Goal: Task Accomplishment & Management: Use online tool/utility

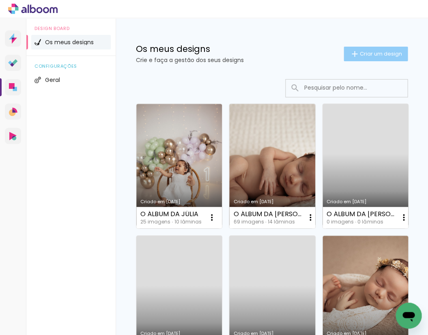
click at [376, 51] on span "Criar um design" at bounding box center [380, 53] width 42 height 5
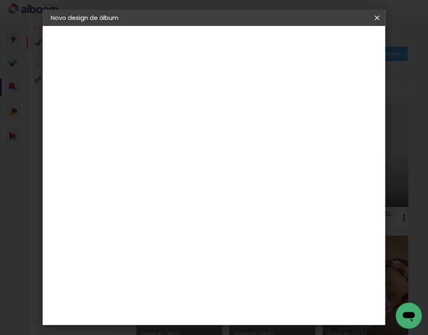
click at [183, 115] on div at bounding box center [183, 115] width 0 height 1
type input "C"
type input "[PERSON_NAME]"
type paper-input "[PERSON_NAME]"
click at [266, 41] on paper-button "Avançar" at bounding box center [247, 43] width 40 height 14
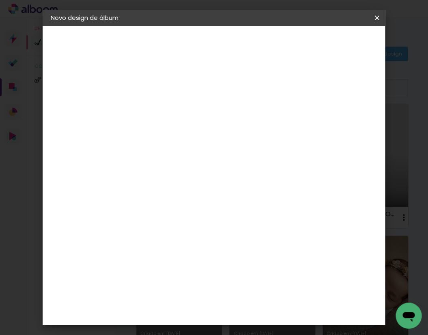
click at [231, 182] on div "DreambooksPro" at bounding box center [204, 183] width 53 height 6
click at [0, 0] on slot "Avançar" at bounding box center [0, 0] width 0 height 0
click at [215, 135] on input "text" at bounding box center [199, 141] width 32 height 13
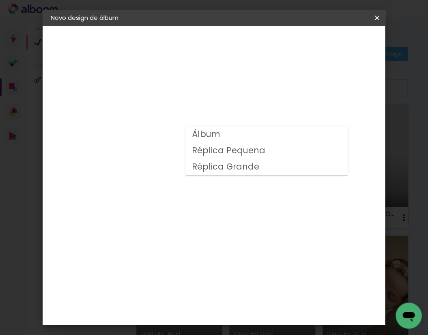
click at [221, 135] on paper-item "Álbum" at bounding box center [266, 134] width 162 height 16
type input "Álbum"
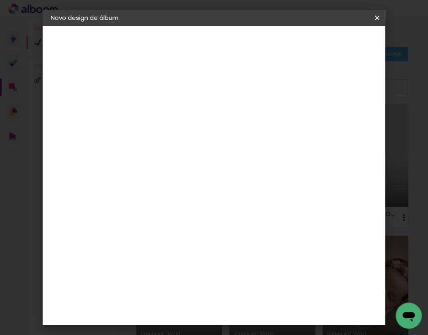
scroll to position [114, 0]
click at [216, 254] on span "20 × 20" at bounding box center [219, 262] width 38 height 17
click at [0, 0] on slot "Avançar" at bounding box center [0, 0] width 0 height 0
click at [327, 46] on span "Iniciar design" at bounding box center [317, 45] width 19 height 11
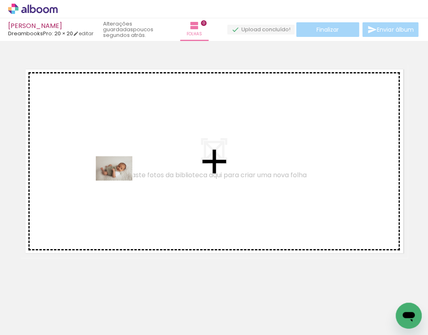
drag, startPoint x: 135, startPoint y: 300, endPoint x: 119, endPoint y: 170, distance: 130.6
click at [119, 170] on quentale-workspace at bounding box center [214, 167] width 428 height 335
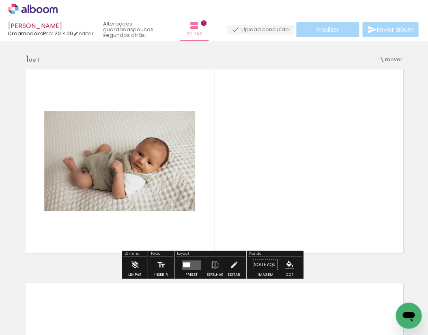
click at [188, 263] on div at bounding box center [186, 264] width 7 height 5
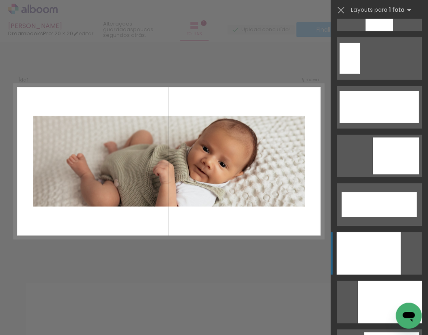
scroll to position [2099, 0]
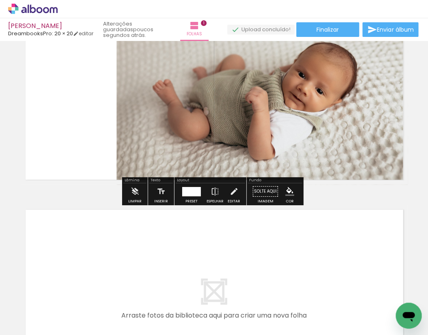
scroll to position [149, 0]
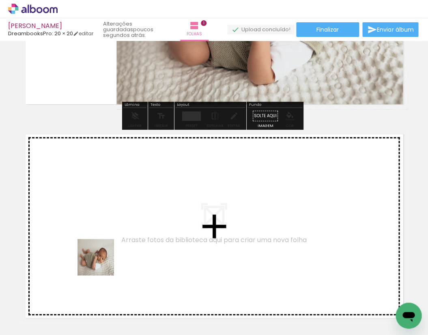
drag, startPoint x: 79, startPoint y: 309, endPoint x: 126, endPoint y: 222, distance: 98.5
click at [126, 222] on quentale-workspace at bounding box center [214, 167] width 428 height 335
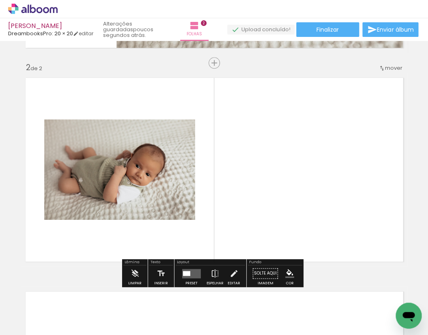
scroll to position [227, 0]
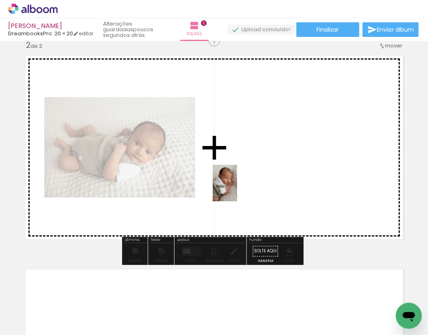
drag, startPoint x: 177, startPoint y: 305, endPoint x: 237, endPoint y: 188, distance: 130.9
click at [237, 188] on quentale-workspace at bounding box center [214, 167] width 428 height 335
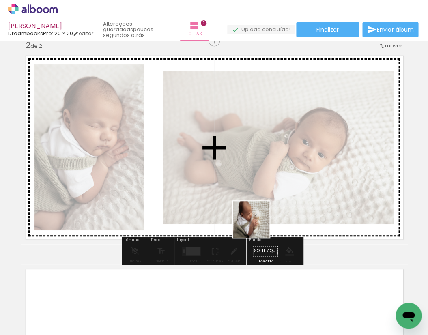
drag, startPoint x: 222, startPoint y: 305, endPoint x: 261, endPoint y: 211, distance: 101.4
click at [261, 211] on quentale-workspace at bounding box center [214, 167] width 428 height 335
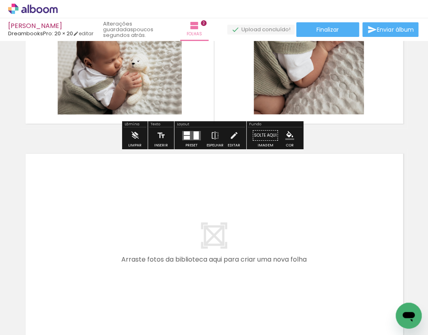
scroll to position [380, 0]
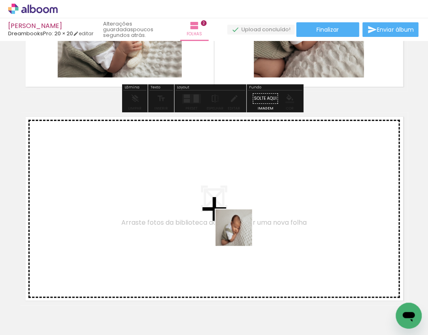
drag, startPoint x: 269, startPoint y: 310, endPoint x: 240, endPoint y: 233, distance: 82.7
click at [240, 233] on quentale-workspace at bounding box center [214, 167] width 428 height 335
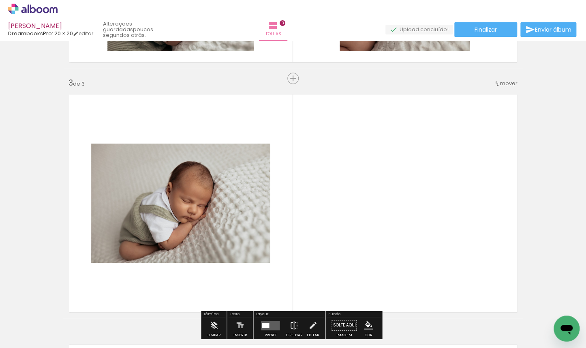
scroll to position [489, 0]
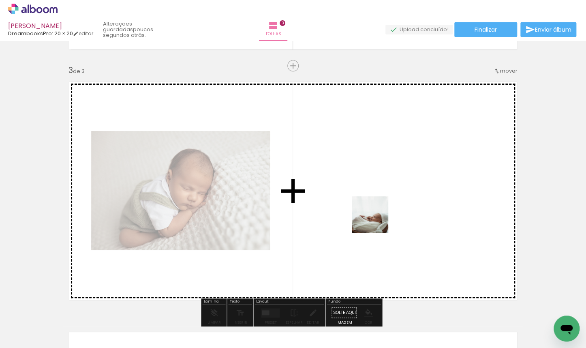
drag, startPoint x: 432, startPoint y: 323, endPoint x: 374, endPoint y: 216, distance: 121.7
click at [374, 216] on quentale-workspace at bounding box center [293, 174] width 586 height 348
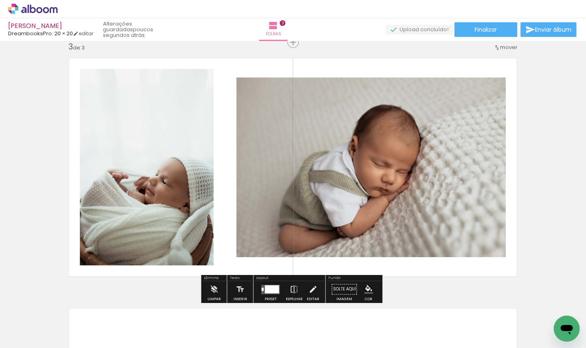
scroll to position [531, 0]
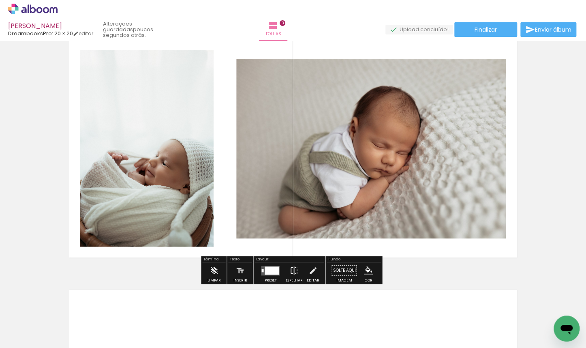
click at [294, 269] on iron-icon at bounding box center [293, 270] width 9 height 16
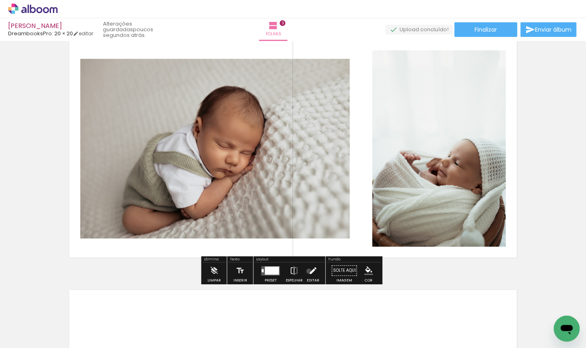
click at [308, 271] on iron-icon at bounding box center [312, 270] width 9 height 16
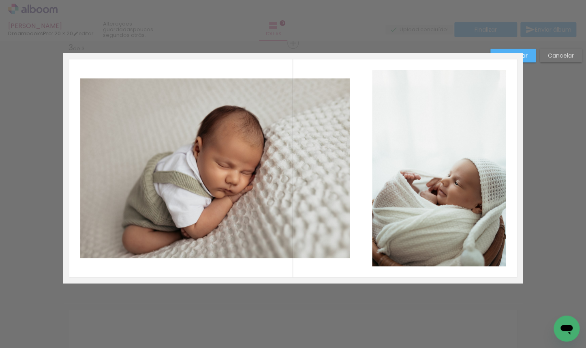
click at [381, 182] on quentale-photo at bounding box center [439, 168] width 134 height 196
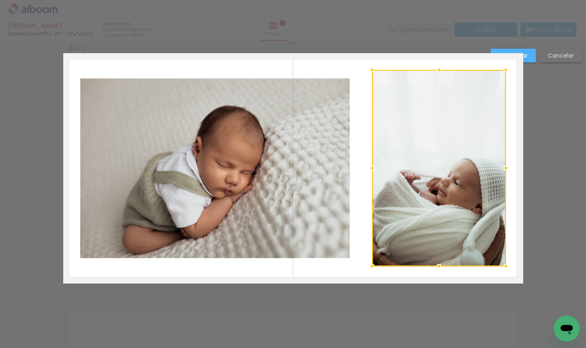
scroll to position [511, 0]
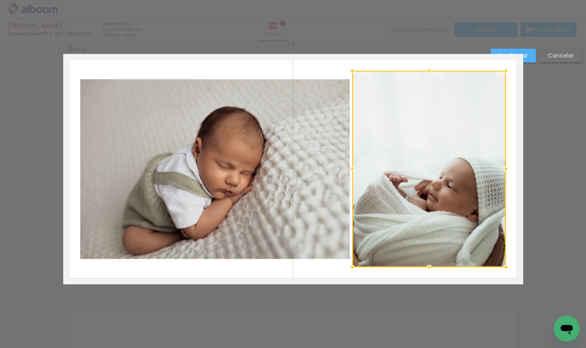
drag, startPoint x: 370, startPoint y: 169, endPoint x: 351, endPoint y: 171, distance: 19.2
click at [351, 171] on div at bounding box center [352, 168] width 16 height 16
click at [427, 54] on paper-button "Confirmar" at bounding box center [512, 56] width 45 height 14
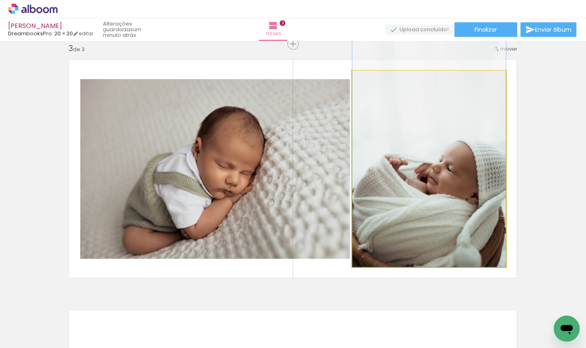
drag, startPoint x: 457, startPoint y: 182, endPoint x: 453, endPoint y: 148, distance: 33.8
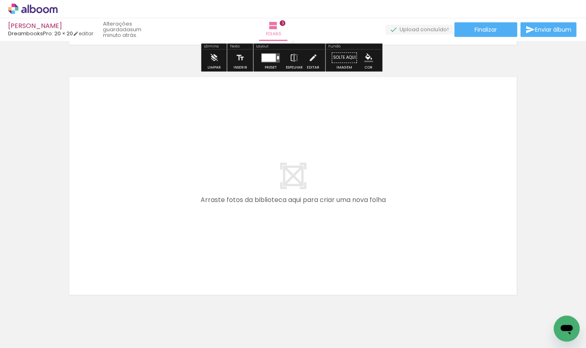
scroll to position [776, 0]
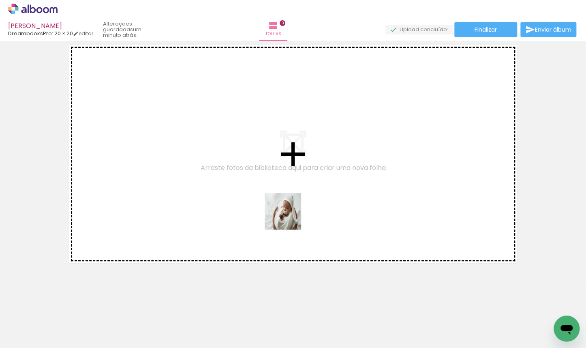
drag, startPoint x: 308, startPoint y: 314, endPoint x: 289, endPoint y: 216, distance: 100.4
click at [289, 216] on quentale-workspace at bounding box center [293, 174] width 586 height 348
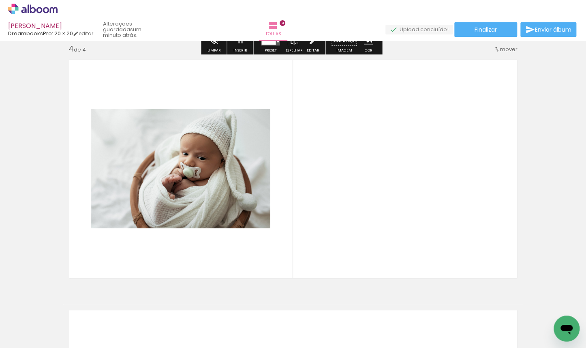
scroll to position [761, 0]
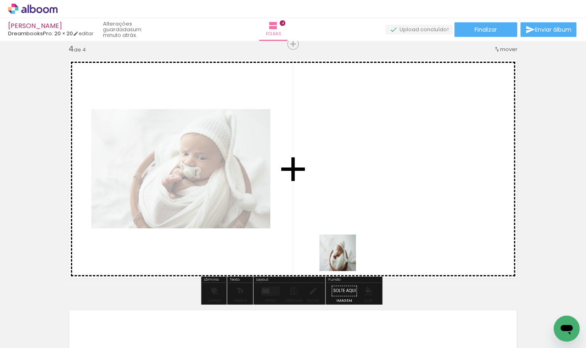
drag, startPoint x: 344, startPoint y: 287, endPoint x: 338, endPoint y: 214, distance: 73.6
click at [338, 214] on quentale-workspace at bounding box center [293, 174] width 586 height 348
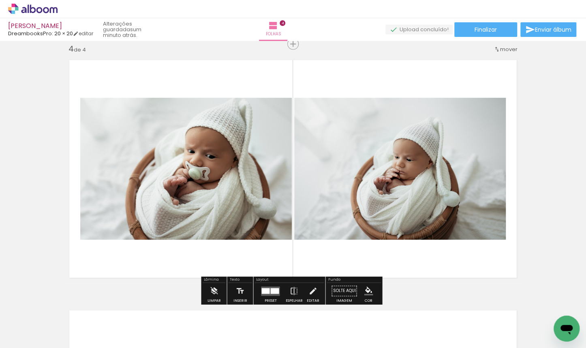
click at [272, 291] on div at bounding box center [274, 290] width 9 height 6
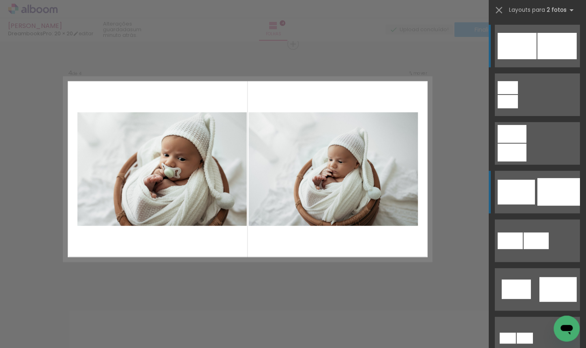
scroll to position [760, 0]
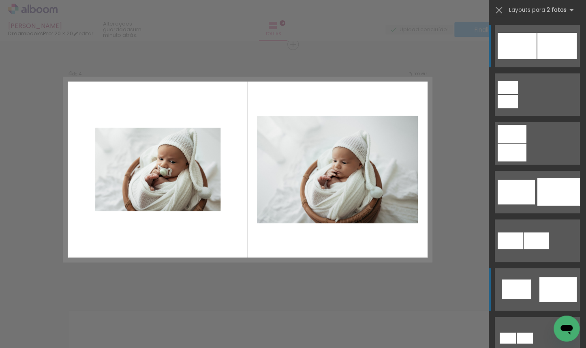
click at [427, 108] on div at bounding box center [508, 101] width 20 height 13
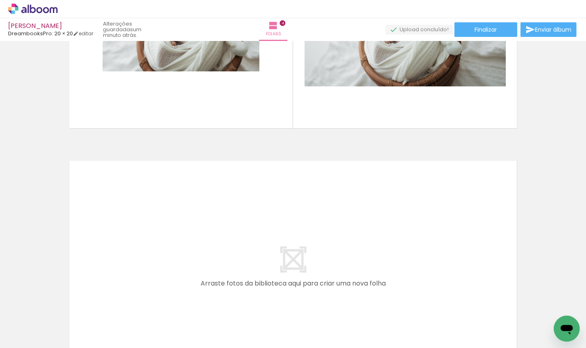
scroll to position [955, 0]
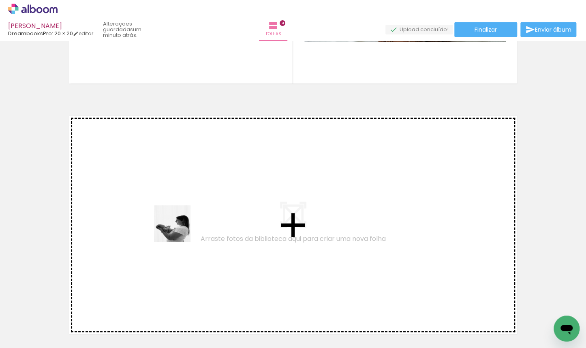
drag, startPoint x: 118, startPoint y: 329, endPoint x: 178, endPoint y: 229, distance: 116.0
click at [178, 229] on quentale-workspace at bounding box center [293, 174] width 586 height 348
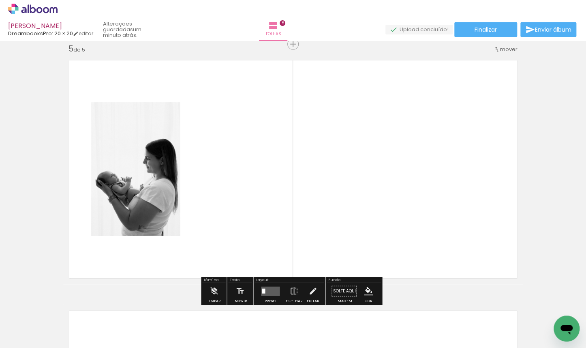
scroll to position [1011, 0]
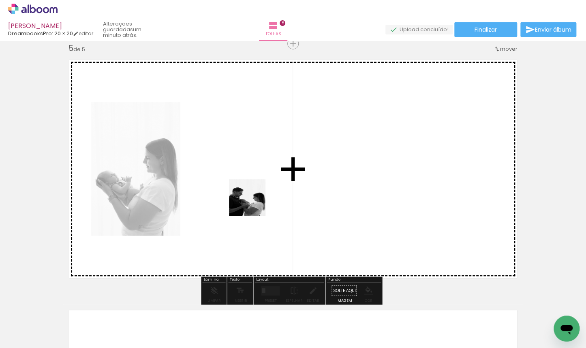
drag, startPoint x: 208, startPoint y: 323, endPoint x: 253, endPoint y: 193, distance: 137.3
click at [253, 193] on quentale-workspace at bounding box center [293, 174] width 586 height 348
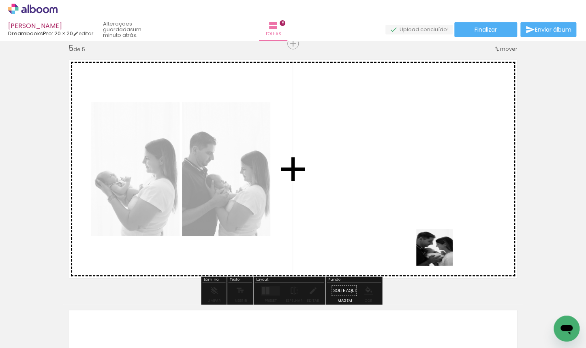
drag, startPoint x: 475, startPoint y: 313, endPoint x: 362, endPoint y: 195, distance: 163.1
click at [362, 195] on quentale-workspace at bounding box center [293, 174] width 586 height 348
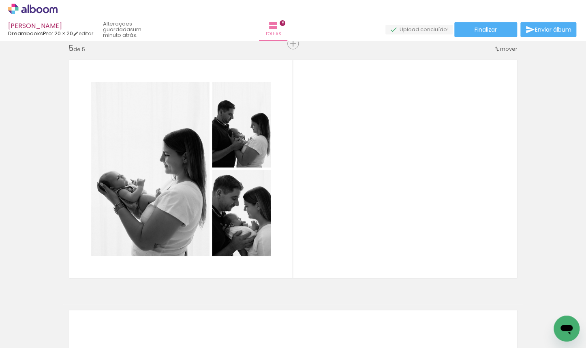
scroll to position [0, 393]
drag, startPoint x: 266, startPoint y: 345, endPoint x: 332, endPoint y: 323, distance: 70.2
click at [66, 334] on iron-horizontal-list at bounding box center [58, 322] width 16 height 51
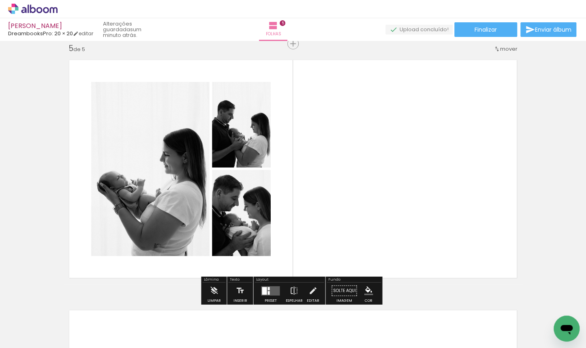
click at [265, 288] on quentale-layouter at bounding box center [270, 290] width 19 height 9
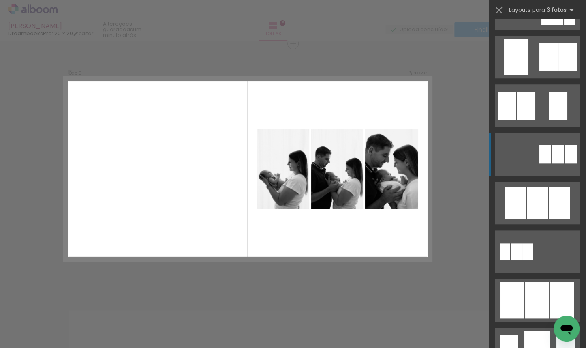
scroll to position [316, 0]
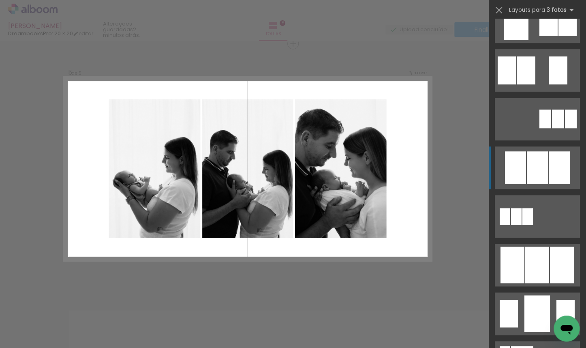
click at [427, 164] on div at bounding box center [537, 167] width 21 height 32
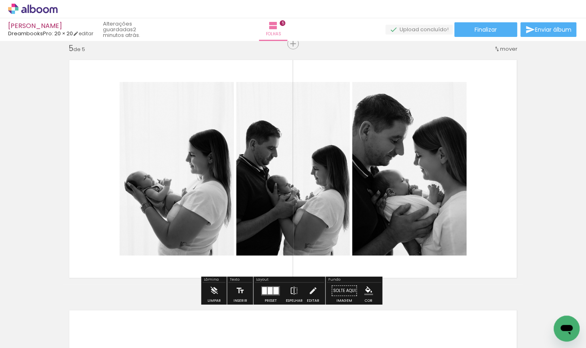
click at [269, 294] on quentale-layouter at bounding box center [270, 290] width 19 height 9
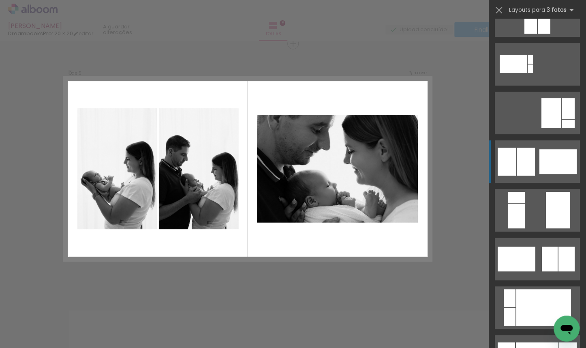
scroll to position [1573, 0]
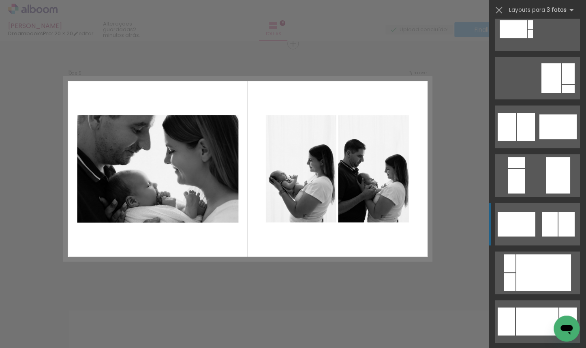
click at [427, 273] on div at bounding box center [510, 282] width 12 height 18
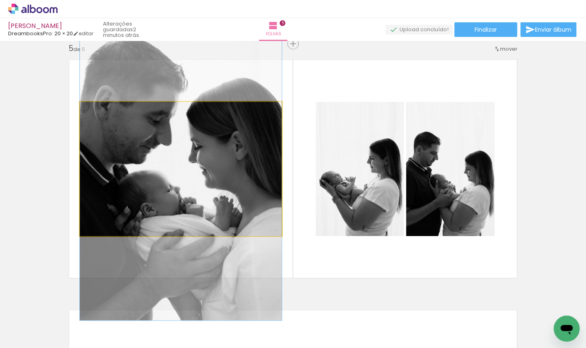
click at [245, 193] on quentale-photo at bounding box center [181, 169] width 202 height 134
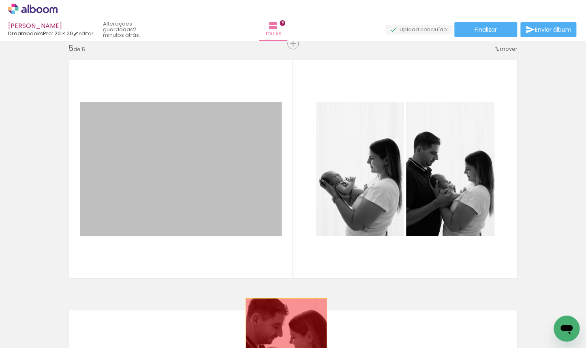
drag, startPoint x: 244, startPoint y: 183, endPoint x: 284, endPoint y: 325, distance: 147.7
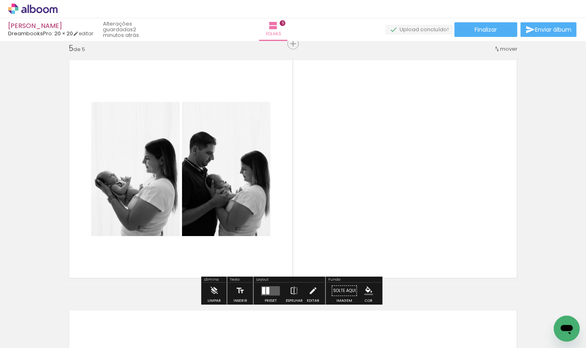
click at [263, 289] on div at bounding box center [263, 290] width 3 height 7
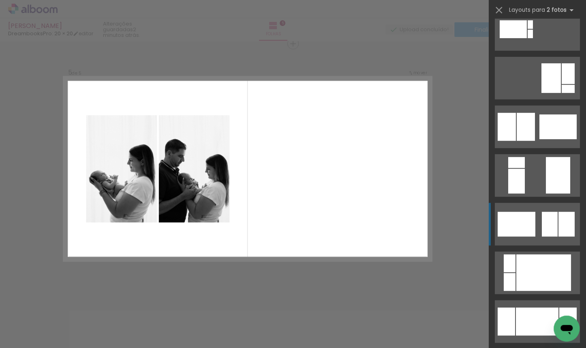
scroll to position [0, 0]
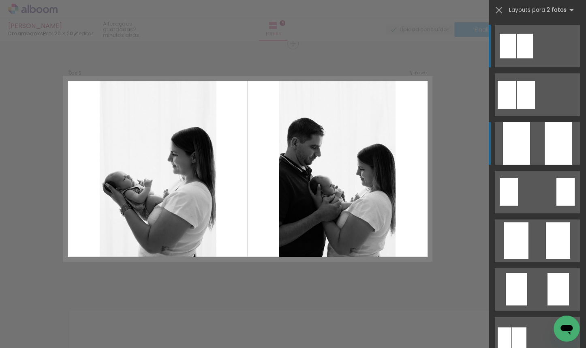
click at [427, 144] on div at bounding box center [516, 143] width 27 height 43
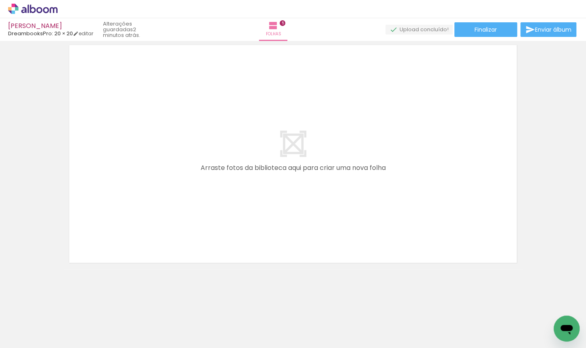
scroll to position [0, 451]
drag, startPoint x: 308, startPoint y: 346, endPoint x: 340, endPoint y: 319, distance: 42.0
click at [66, 334] on iron-horizontal-list at bounding box center [58, 322] width 16 height 51
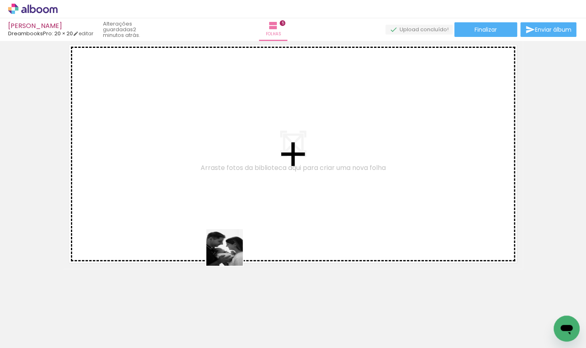
drag, startPoint x: 232, startPoint y: 277, endPoint x: 222, endPoint y: 214, distance: 64.0
click at [222, 214] on quentale-workspace at bounding box center [293, 174] width 586 height 348
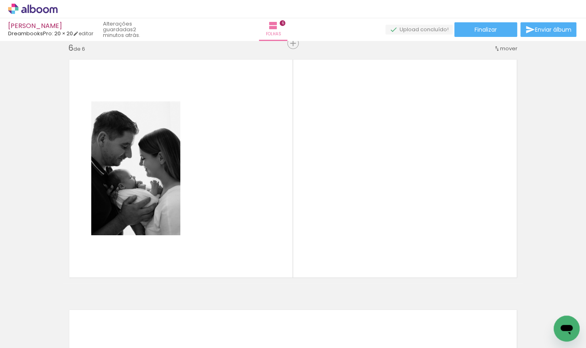
scroll to position [1260, 0]
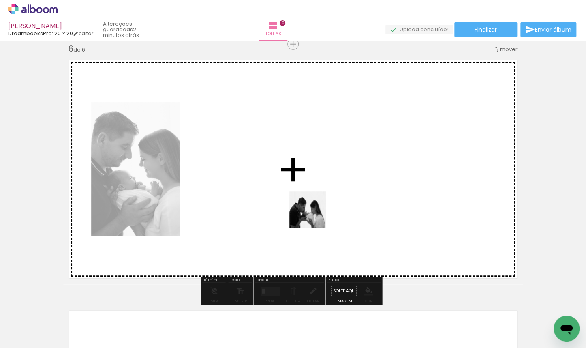
drag, startPoint x: 318, startPoint y: 324, endPoint x: 311, endPoint y: 209, distance: 115.7
click at [311, 209] on quentale-workspace at bounding box center [293, 174] width 586 height 348
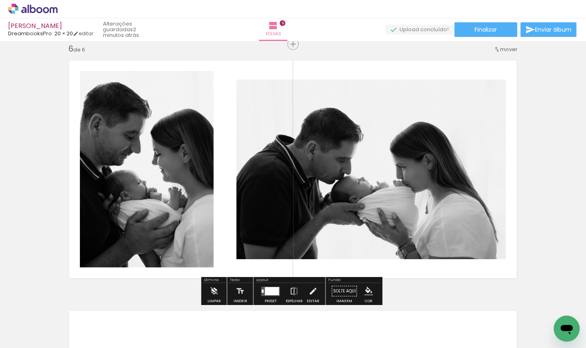
click at [274, 290] on div at bounding box center [272, 291] width 14 height 8
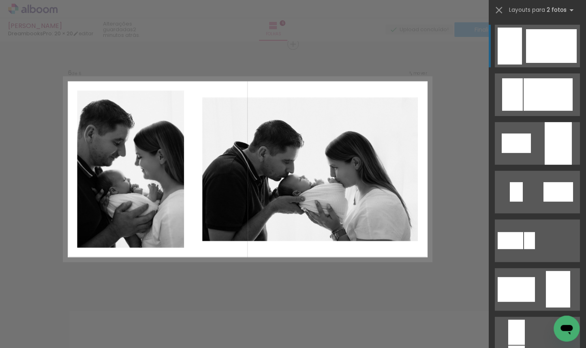
scroll to position [1261, 0]
click at [415, 78] on div "mover" at bounding box center [417, 73] width 19 height 11
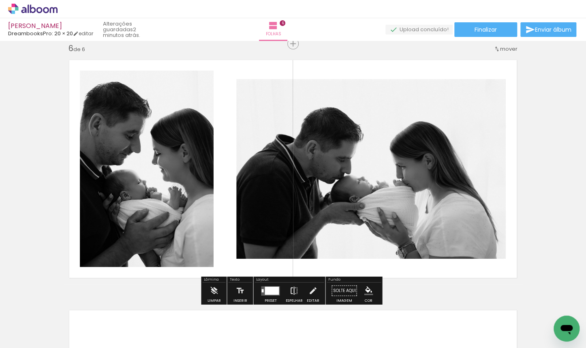
click at [293, 289] on iron-icon at bounding box center [293, 290] width 9 height 16
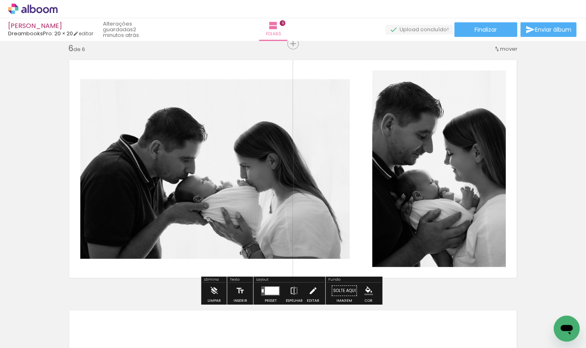
click at [310, 290] on iron-icon at bounding box center [312, 290] width 9 height 16
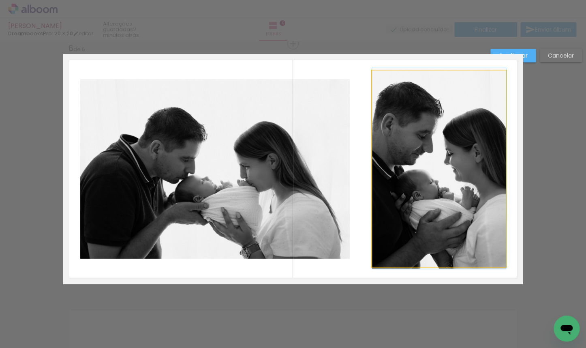
click at [374, 180] on quentale-photo at bounding box center [439, 169] width 134 height 196
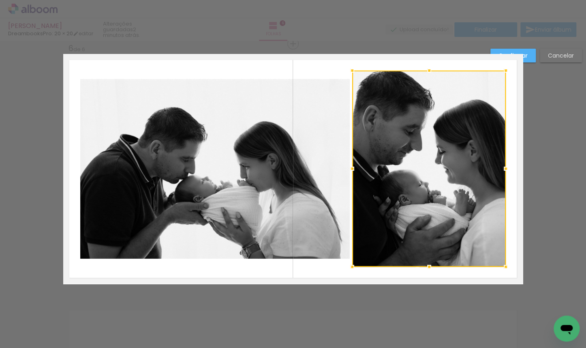
drag, startPoint x: 368, startPoint y: 167, endPoint x: 349, endPoint y: 171, distance: 20.3
click at [349, 171] on div at bounding box center [352, 168] width 16 height 16
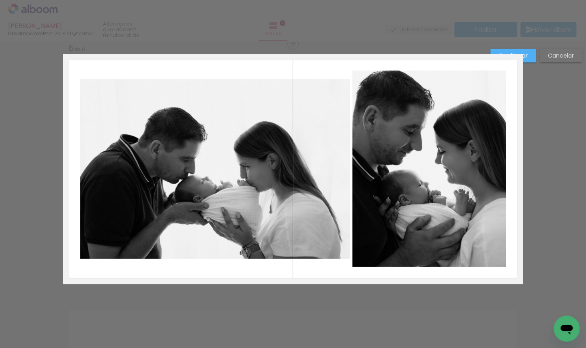
click at [427, 53] on paper-button "Confirmar" at bounding box center [512, 56] width 45 height 14
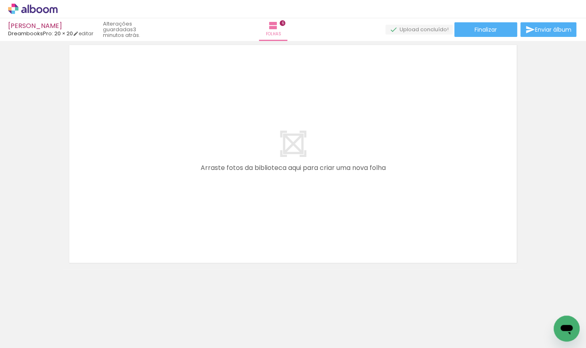
scroll to position [1525, 0]
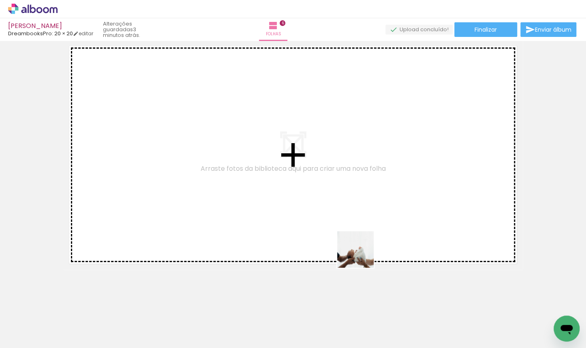
drag, startPoint x: 397, startPoint y: 313, endPoint x: 291, endPoint y: 210, distance: 148.2
click at [291, 210] on quentale-workspace at bounding box center [293, 174] width 586 height 348
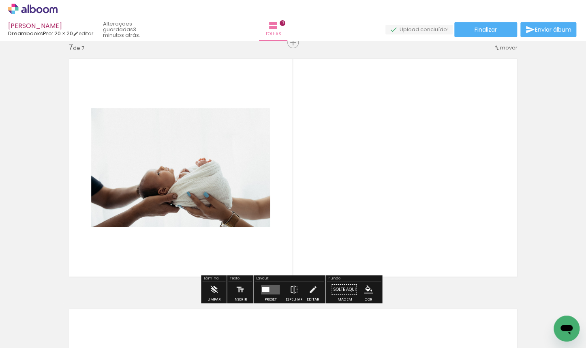
scroll to position [1511, 0]
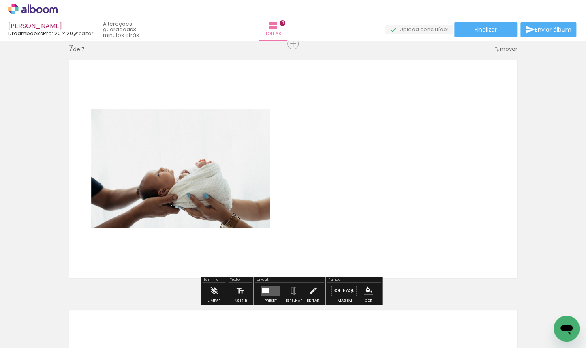
click at [270, 295] on div at bounding box center [270, 290] width 22 height 16
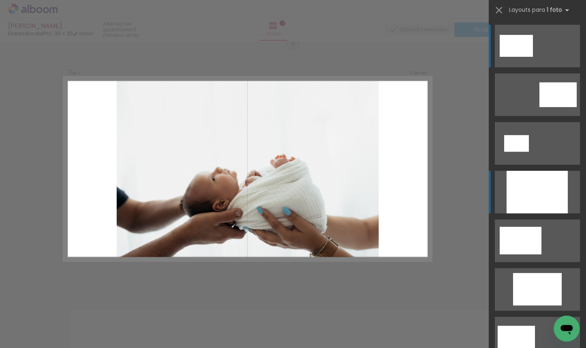
scroll to position [1510, 0]
click at [427, 188] on div at bounding box center [537, 192] width 61 height 43
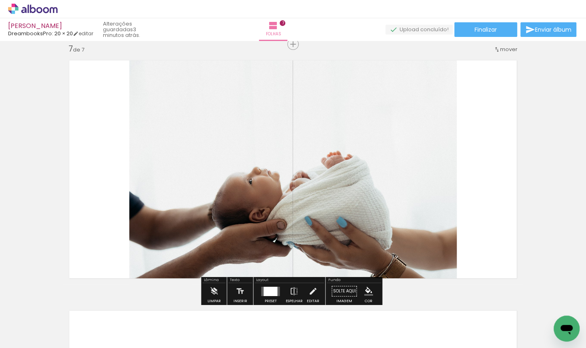
click at [0, 0] on slot "P&B" at bounding box center [0, 0] width 0 height 0
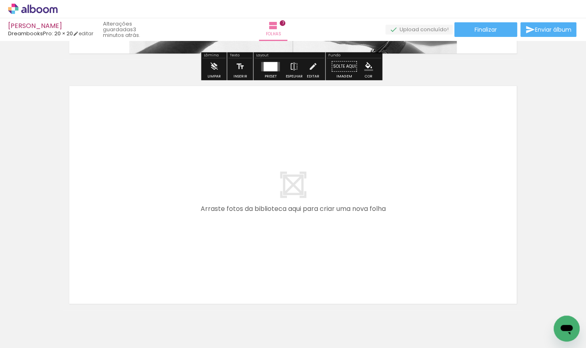
scroll to position [0, 488]
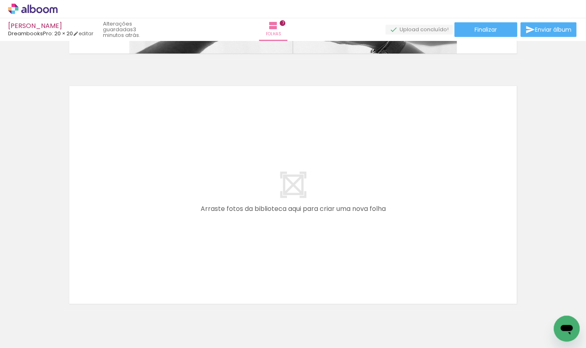
drag, startPoint x: 282, startPoint y: 345, endPoint x: 366, endPoint y: 343, distance: 84.7
click at [66, 334] on iron-horizontal-list at bounding box center [58, 322] width 16 height 51
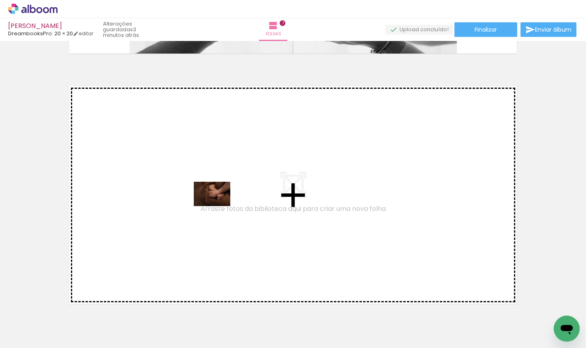
drag, startPoint x: 247, startPoint y: 326, endPoint x: 218, endPoint y: 205, distance: 123.8
click at [218, 205] on quentale-workspace at bounding box center [293, 174] width 586 height 348
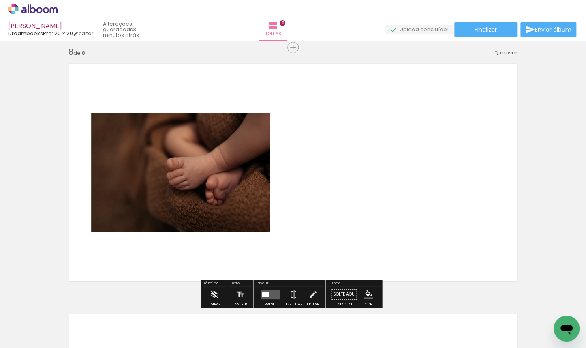
scroll to position [1760, 0]
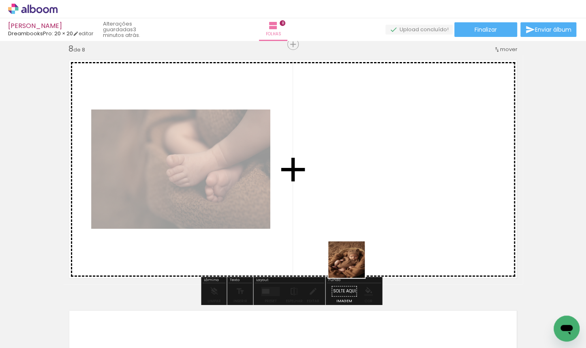
drag, startPoint x: 361, startPoint y: 316, endPoint x: 332, endPoint y: 204, distance: 115.3
click at [332, 204] on quentale-workspace at bounding box center [293, 174] width 586 height 348
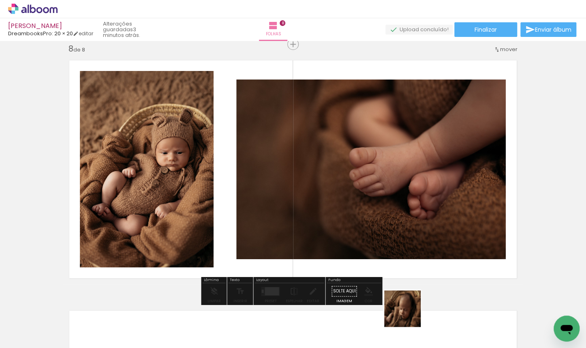
drag, startPoint x: 409, startPoint y: 318, endPoint x: 385, endPoint y: 232, distance: 89.2
click at [385, 232] on quentale-workspace at bounding box center [293, 174] width 586 height 348
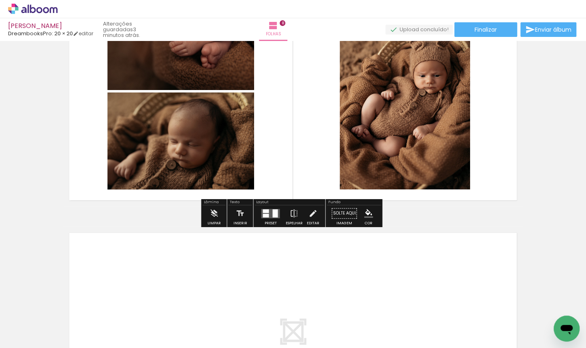
scroll to position [1870, 0]
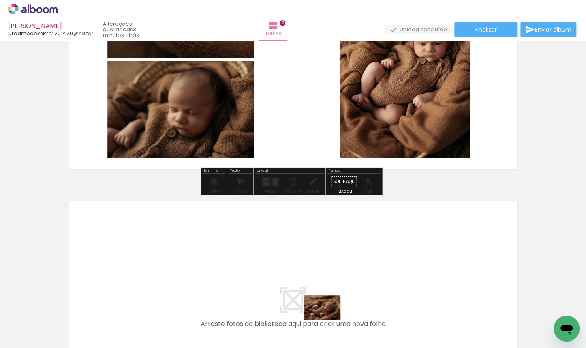
drag, startPoint x: 329, startPoint y: 321, endPoint x: 329, endPoint y: 336, distance: 14.6
click at [329, 334] on div at bounding box center [323, 320] width 40 height 27
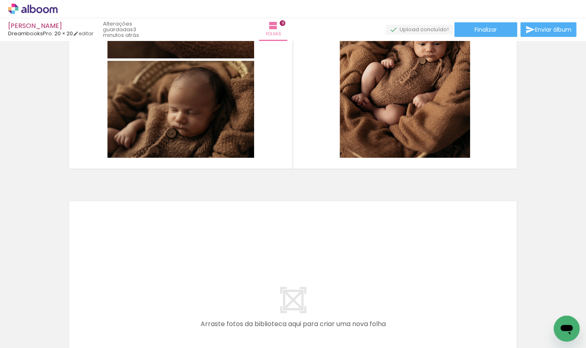
drag, startPoint x: 284, startPoint y: 331, endPoint x: 315, endPoint y: 263, distance: 75.4
click at [315, 263] on quentale-workspace at bounding box center [293, 174] width 586 height 348
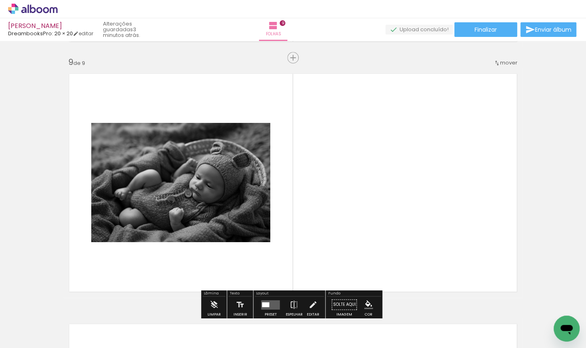
scroll to position [2011, 0]
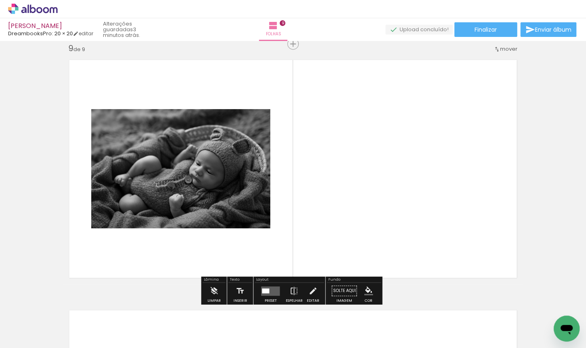
drag, startPoint x: 267, startPoint y: 293, endPoint x: 362, endPoint y: 248, distance: 105.5
click at [267, 293] on quentale-layouter at bounding box center [270, 290] width 19 height 9
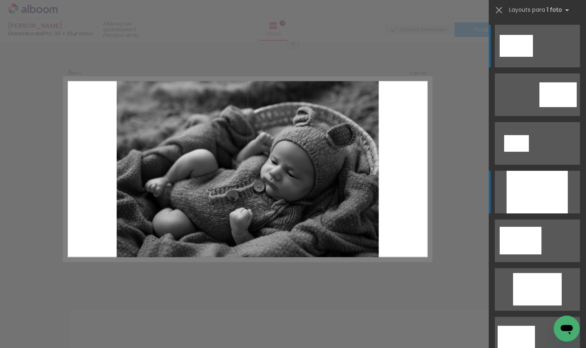
click at [427, 193] on div at bounding box center [537, 192] width 61 height 43
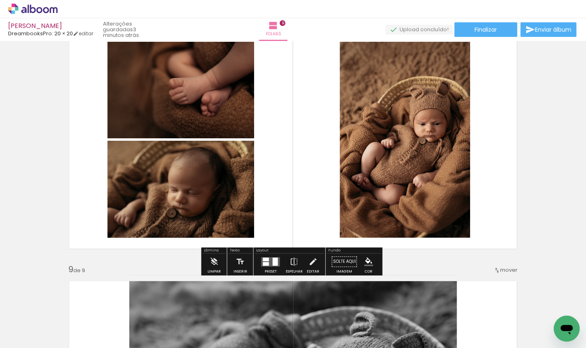
scroll to position [1759, 0]
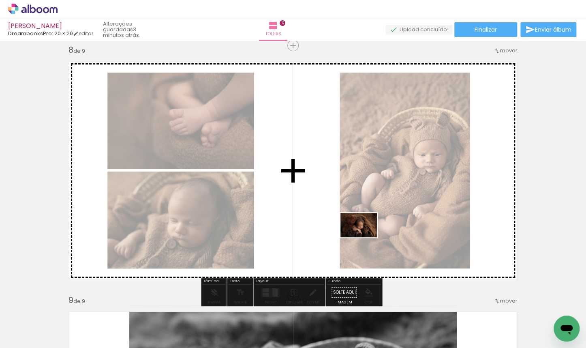
drag, startPoint x: 458, startPoint y: 317, endPoint x: 365, endPoint y: 237, distance: 122.4
click at [365, 237] on quentale-workspace at bounding box center [293, 174] width 586 height 348
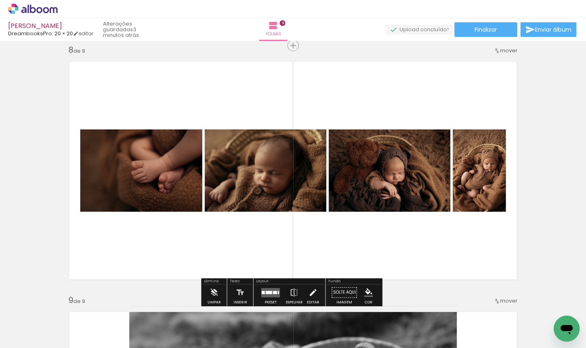
click at [269, 291] on div at bounding box center [268, 291] width 6 height 3
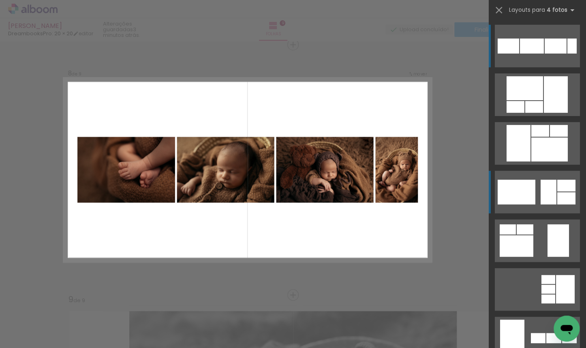
scroll to position [1760, 0]
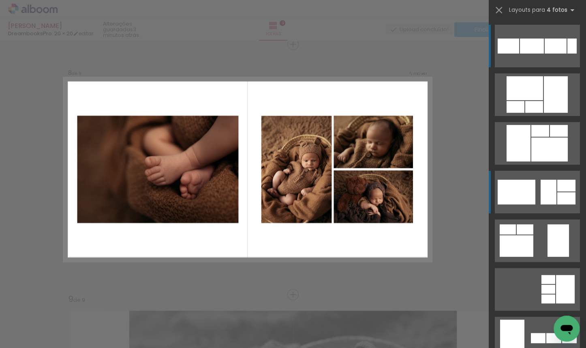
click at [427, 113] on div at bounding box center [556, 94] width 24 height 36
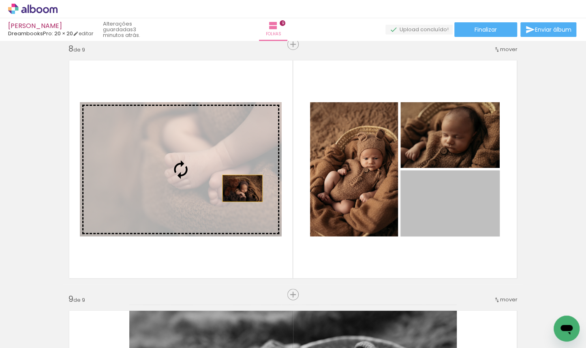
drag, startPoint x: 444, startPoint y: 211, endPoint x: 225, endPoint y: 186, distance: 220.3
click at [0, 0] on slot at bounding box center [0, 0] width 0 height 0
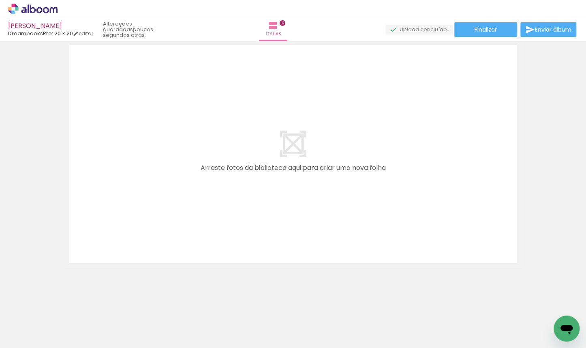
scroll to position [0, 756]
drag, startPoint x: 310, startPoint y: 344, endPoint x: 365, endPoint y: 336, distance: 55.4
click at [66, 334] on iron-horizontal-list at bounding box center [58, 322] width 16 height 51
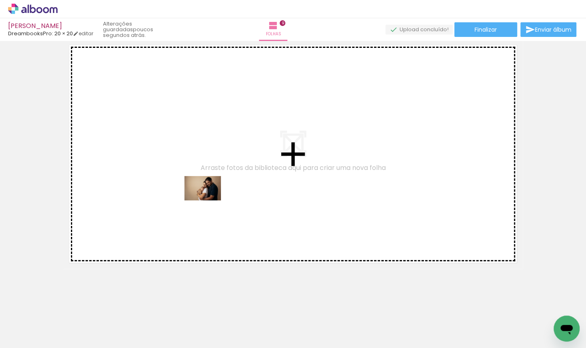
drag, startPoint x: 155, startPoint y: 329, endPoint x: 209, endPoint y: 200, distance: 139.7
click at [209, 200] on quentale-workspace at bounding box center [293, 174] width 586 height 348
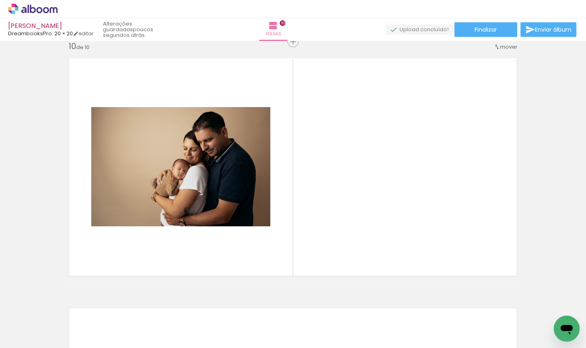
scroll to position [2260, 0]
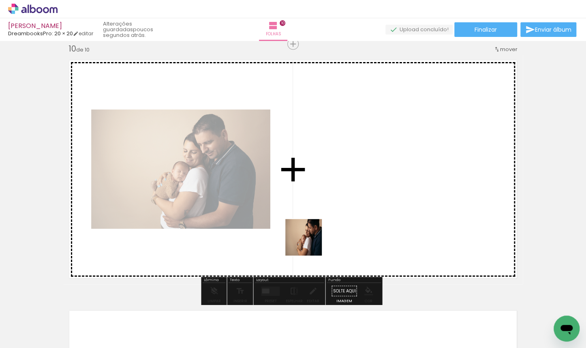
drag, startPoint x: 240, startPoint y: 320, endPoint x: 337, endPoint y: 221, distance: 139.0
click at [337, 221] on quentale-workspace at bounding box center [293, 174] width 586 height 348
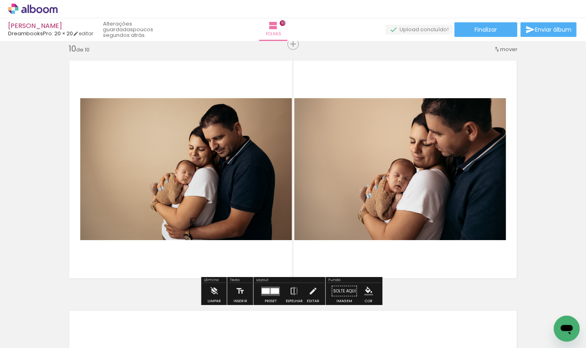
click at [271, 290] on div at bounding box center [274, 291] width 9 height 6
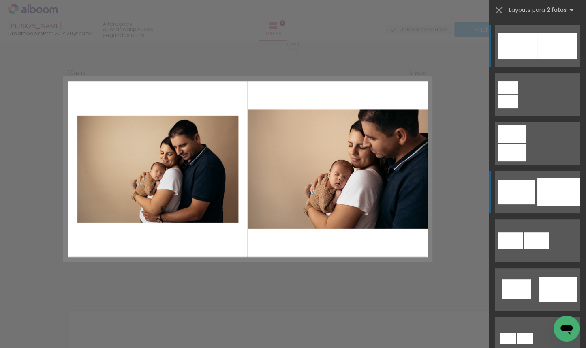
scroll to position [2261, 0]
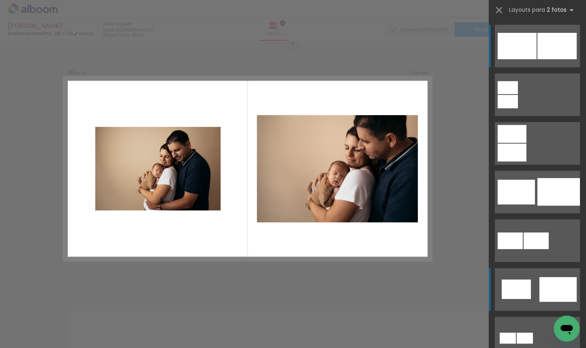
click at [427, 108] on div at bounding box center [508, 101] width 20 height 13
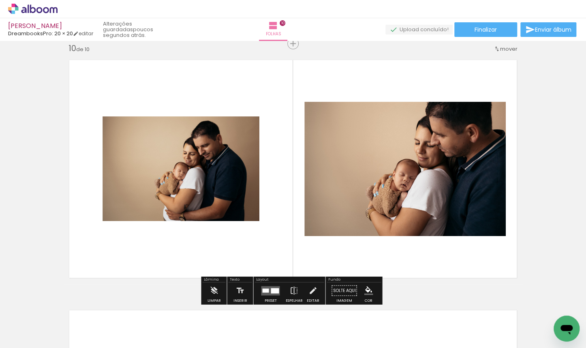
drag, startPoint x: 271, startPoint y: 289, endPoint x: 303, endPoint y: 257, distance: 46.1
click at [271, 289] on div at bounding box center [275, 290] width 8 height 5
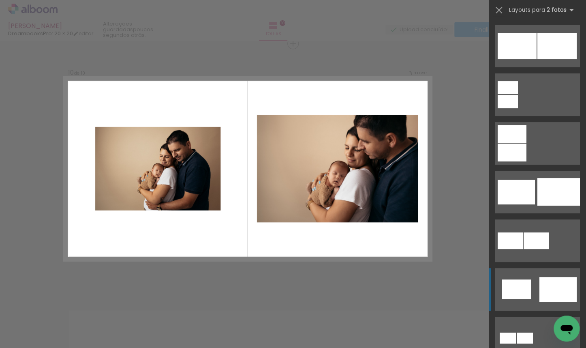
scroll to position [243, 0]
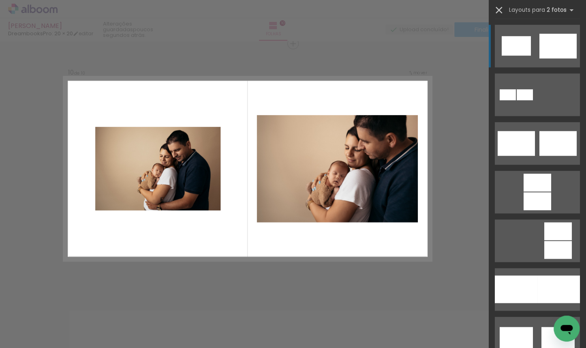
click at [427, 12] on iron-icon at bounding box center [498, 9] width 11 height 11
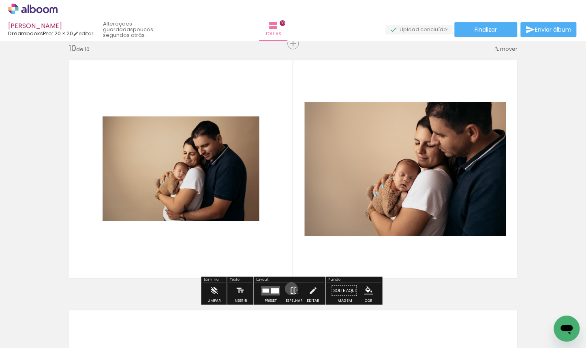
click at [290, 289] on iron-icon at bounding box center [293, 290] width 9 height 16
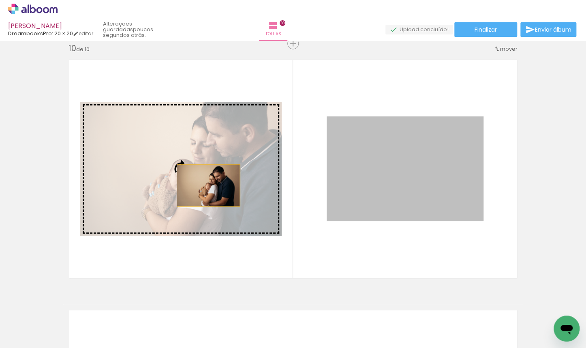
drag, startPoint x: 402, startPoint y: 178, endPoint x: 206, endPoint y: 186, distance: 196.3
click at [0, 0] on slot at bounding box center [0, 0] width 0 height 0
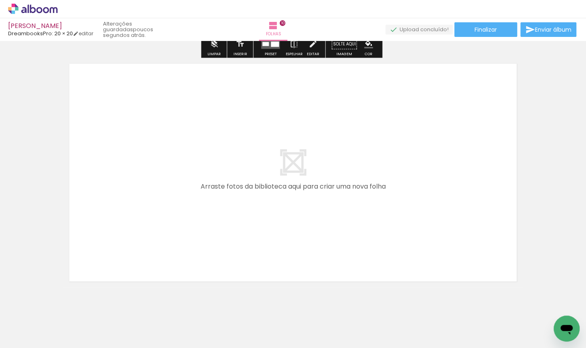
scroll to position [2526, 0]
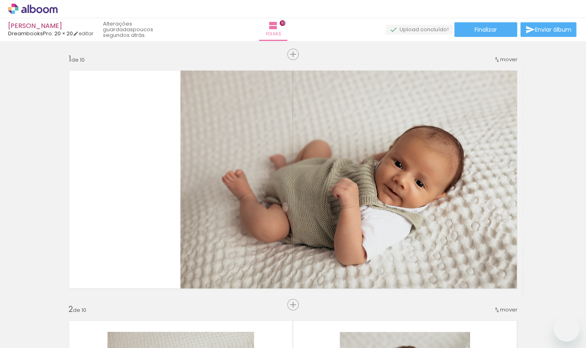
click at [261, 229] on quentale-workspace at bounding box center [293, 174] width 586 height 348
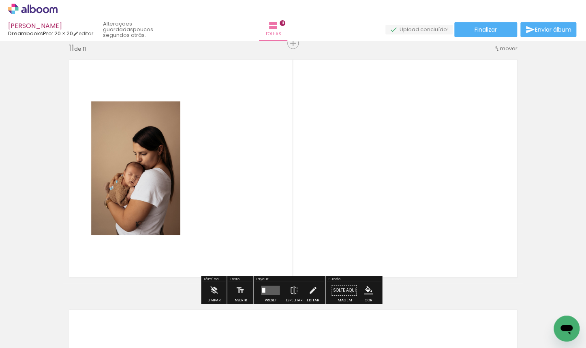
scroll to position [2511, 0]
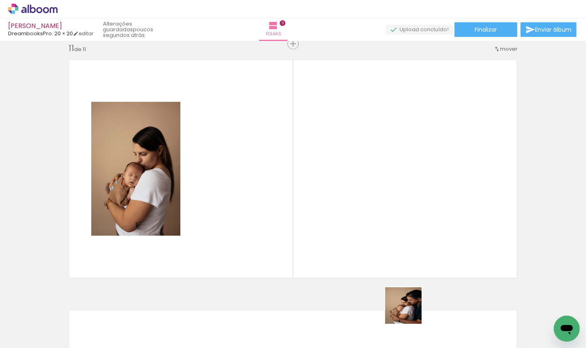
drag, startPoint x: 418, startPoint y: 331, endPoint x: 352, endPoint y: 236, distance: 115.5
click at [352, 236] on quentale-workspace at bounding box center [293, 174] width 586 height 348
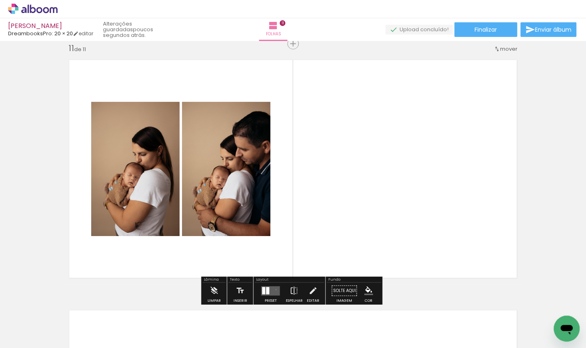
click at [274, 289] on quentale-layouter at bounding box center [270, 290] width 19 height 9
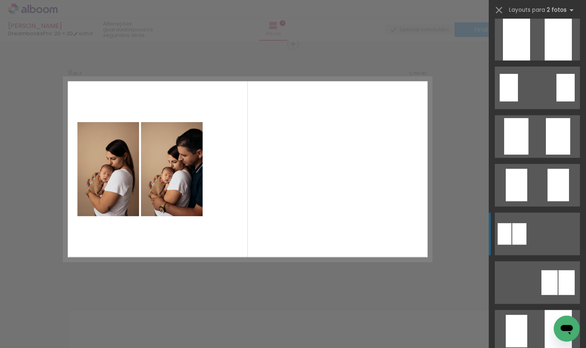
scroll to position [216, 0]
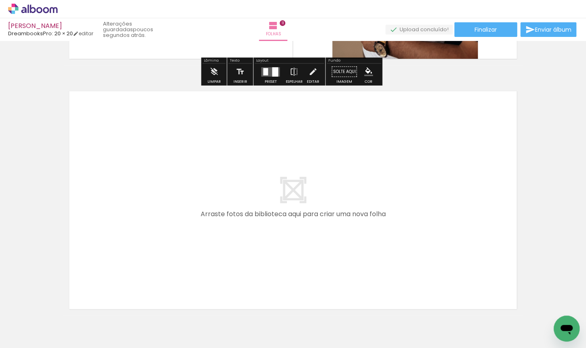
scroll to position [0, 1200]
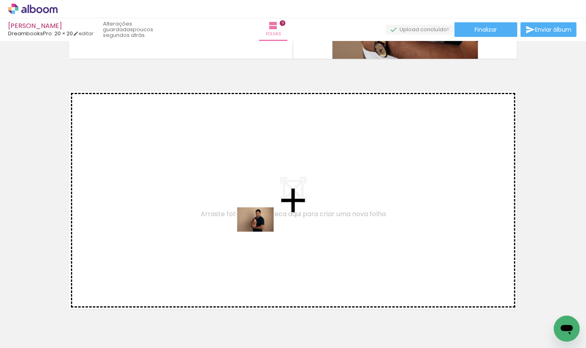
drag, startPoint x: 391, startPoint y: 327, endPoint x: 261, endPoint y: 231, distance: 161.7
click at [261, 231] on quentale-workspace at bounding box center [293, 174] width 586 height 348
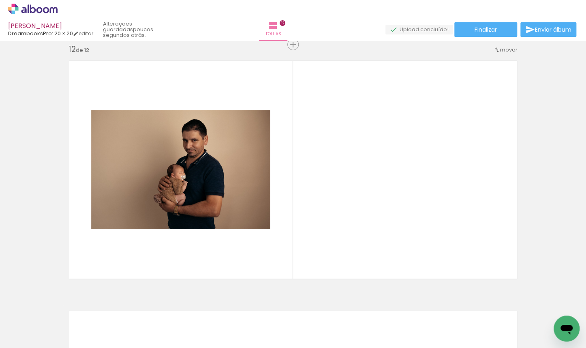
scroll to position [2761, 0]
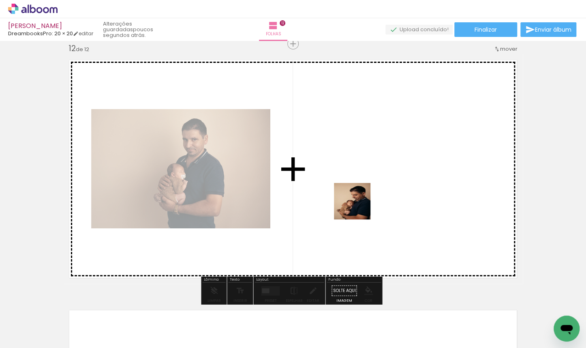
drag, startPoint x: 479, startPoint y: 326, endPoint x: 339, endPoint y: 193, distance: 192.6
click at [339, 193] on quentale-workspace at bounding box center [293, 174] width 586 height 348
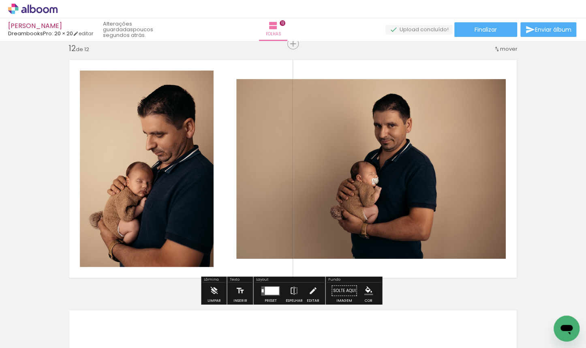
click at [275, 288] on div at bounding box center [272, 290] width 14 height 8
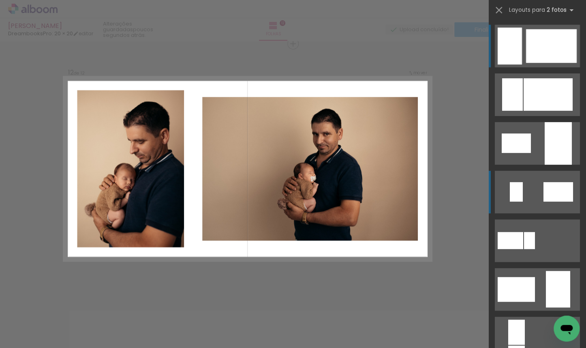
scroll to position [2761, 0]
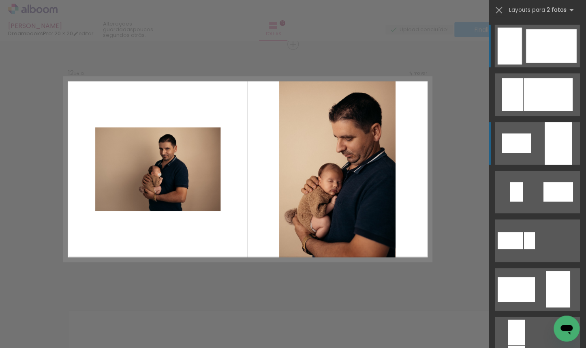
click at [534, 116] on quentale-layouter at bounding box center [537, 94] width 85 height 43
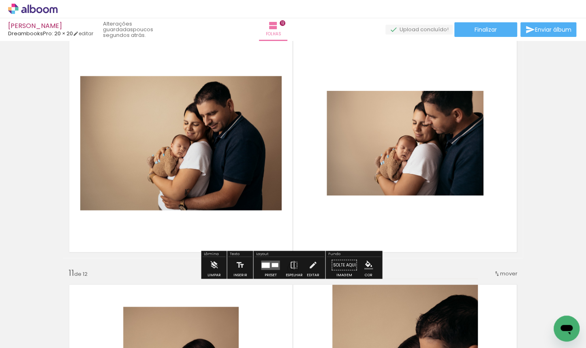
scroll to position [2170, 0]
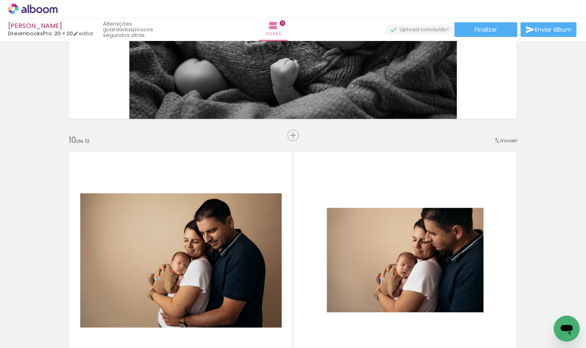
click at [505, 141] on span "mover" at bounding box center [508, 140] width 17 height 8
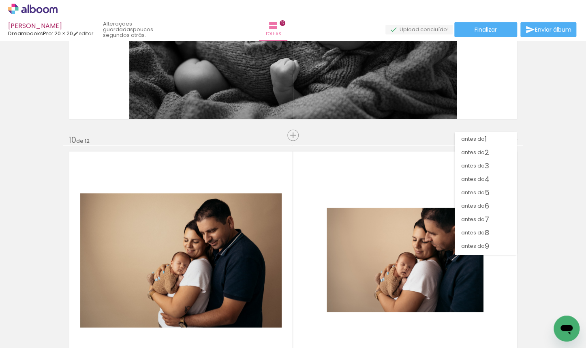
scroll to position [43, 0]
click at [488, 242] on span "12" at bounding box center [491, 246] width 6 height 13
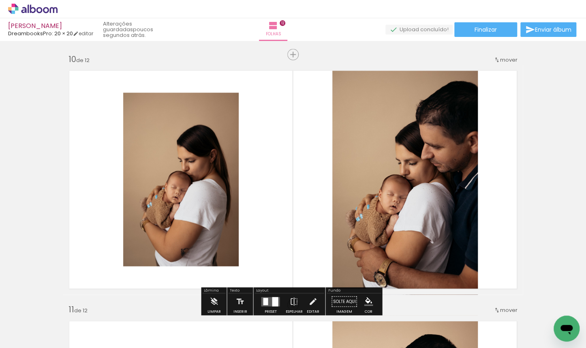
scroll to position [2180, 0]
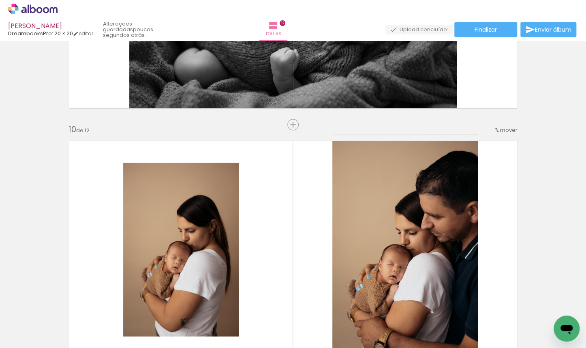
click at [499, 133] on div "mover" at bounding box center [506, 129] width 24 height 13
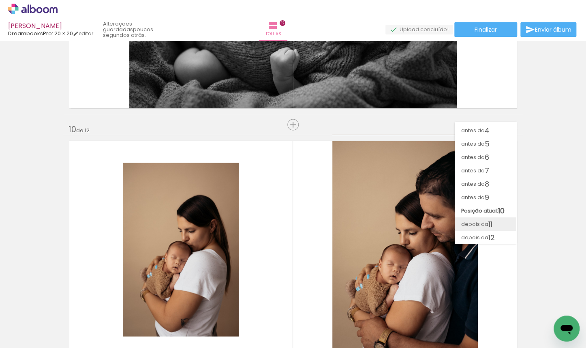
click at [488, 224] on span "11" at bounding box center [490, 223] width 4 height 13
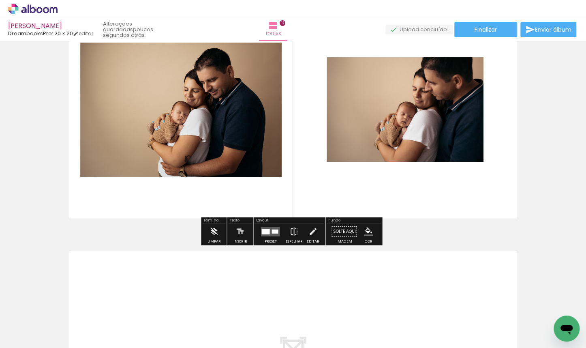
scroll to position [2778, 0]
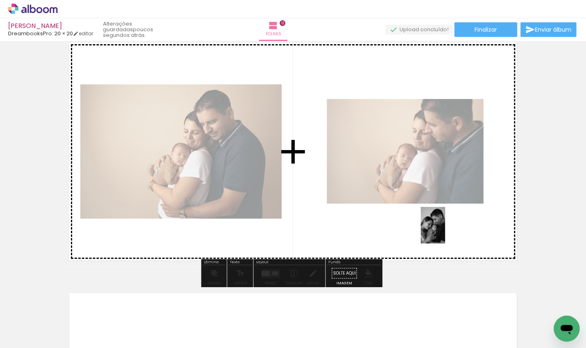
drag, startPoint x: 514, startPoint y: 325, endPoint x: 445, endPoint y: 231, distance: 116.2
click at [445, 231] on quentale-workspace at bounding box center [293, 174] width 586 height 348
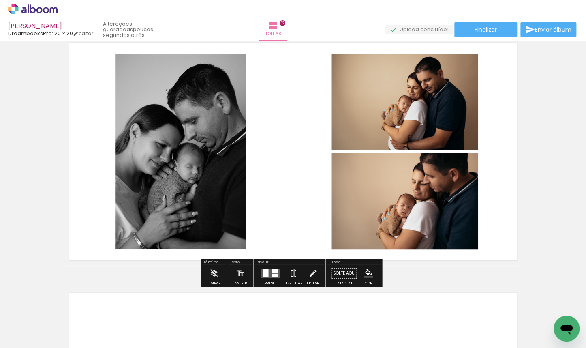
click at [294, 273] on iron-icon at bounding box center [293, 273] width 9 height 16
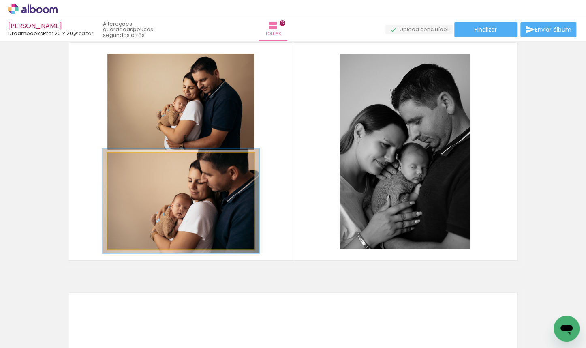
type paper-slider "109"
click at [127, 162] on div at bounding box center [128, 160] width 7 height 7
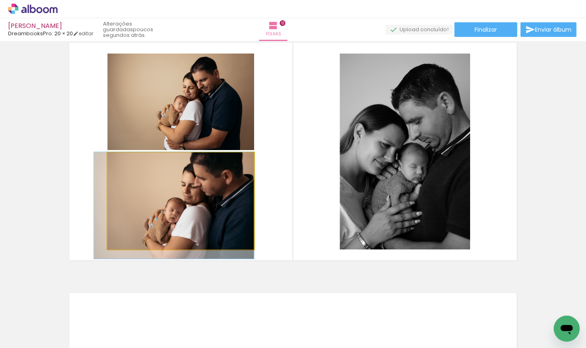
drag, startPoint x: 182, startPoint y: 206, endPoint x: 170, endPoint y: 216, distance: 14.9
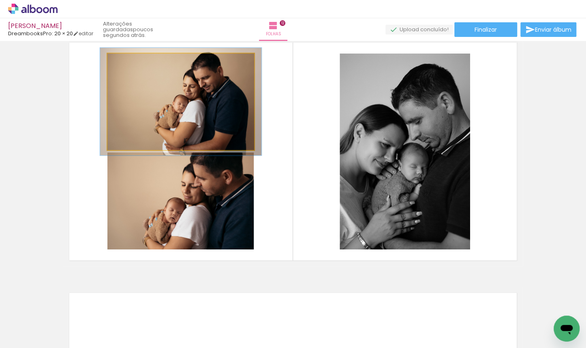
type paper-slider "110"
click at [128, 62] on div at bounding box center [129, 61] width 7 height 7
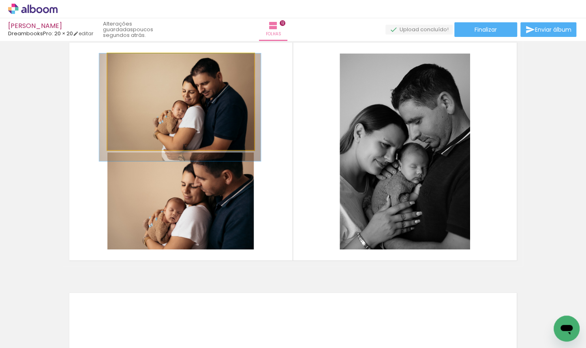
drag, startPoint x: 171, startPoint y: 88, endPoint x: 170, endPoint y: 94, distance: 6.9
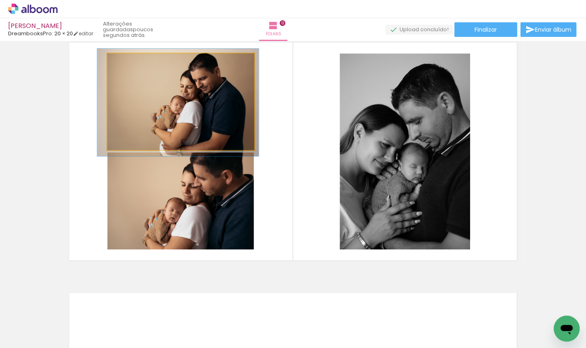
drag, startPoint x: 177, startPoint y: 104, endPoint x: 175, endPoint y: 99, distance: 5.3
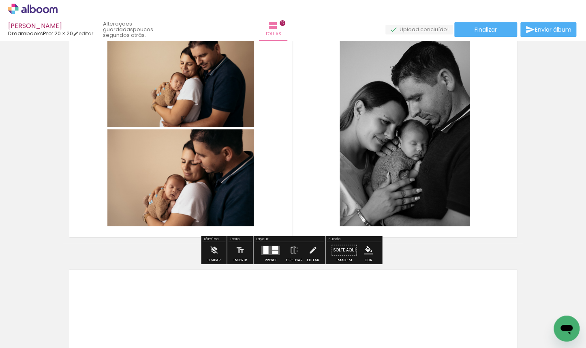
scroll to position [2756, 0]
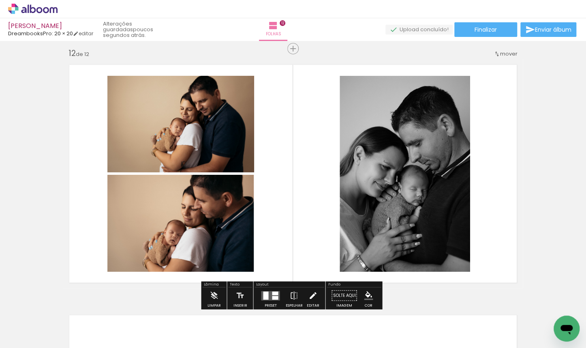
click at [310, 291] on iron-icon at bounding box center [312, 295] width 9 height 16
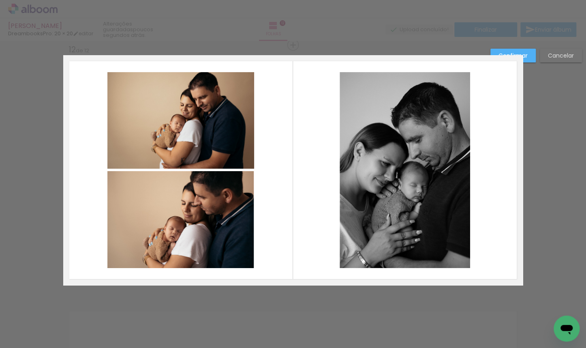
scroll to position [2761, 0]
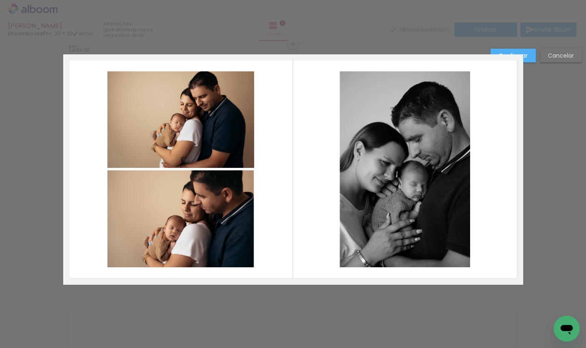
click at [407, 197] on quentale-photo at bounding box center [405, 169] width 130 height 196
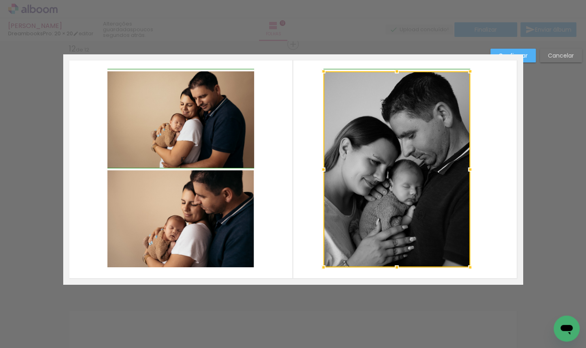
drag, startPoint x: 338, startPoint y: 171, endPoint x: 326, endPoint y: 173, distance: 12.4
click at [326, 173] on div at bounding box center [323, 169] width 16 height 16
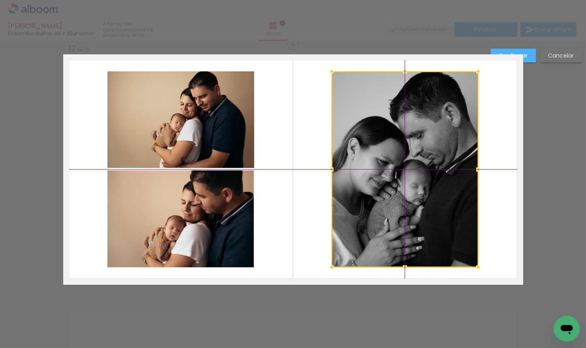
click at [398, 160] on div at bounding box center [404, 169] width 147 height 196
click at [0, 0] on slot "Confirmar" at bounding box center [0, 0] width 0 height 0
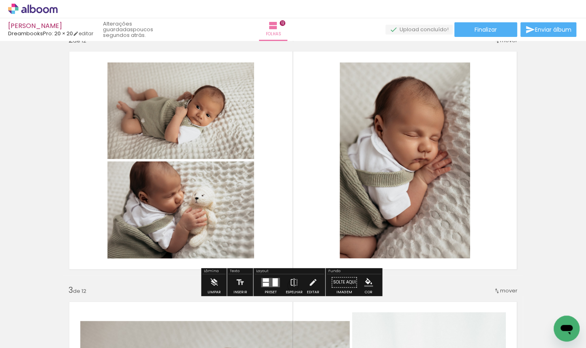
scroll to position [0, 0]
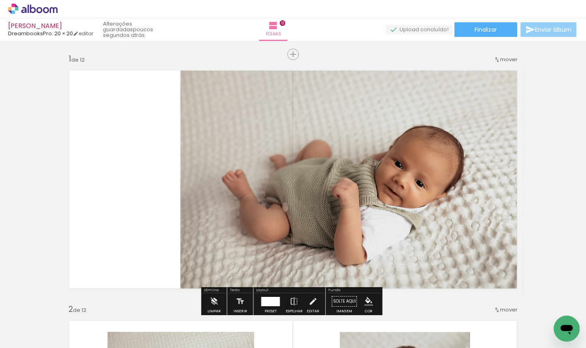
click at [534, 34] on paper-button "Enviar álbum" at bounding box center [548, 29] width 56 height 15
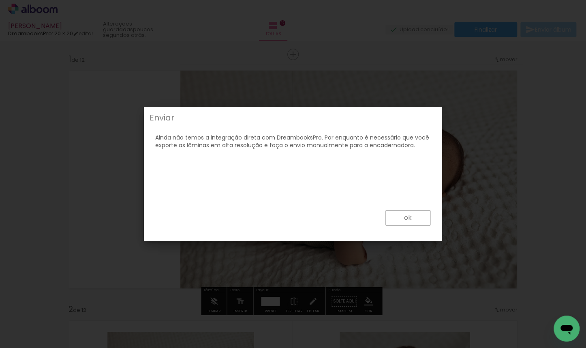
click at [0, 0] on slot "ok" at bounding box center [0, 0] width 0 height 0
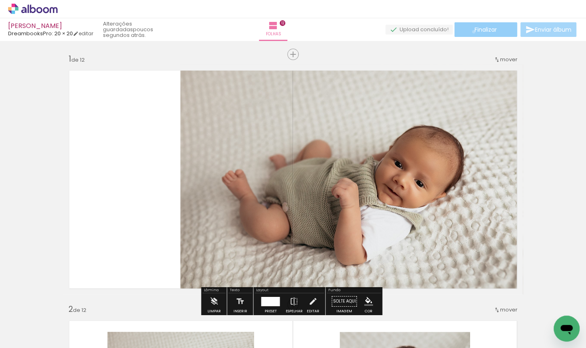
click at [470, 32] on paper-button "Finalizar" at bounding box center [485, 29] width 63 height 15
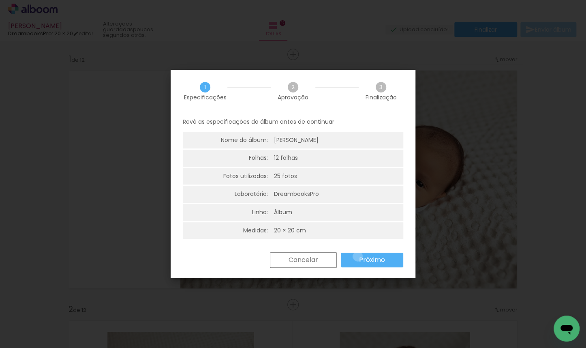
click at [353, 255] on paper-button "Próximo" at bounding box center [372, 259] width 62 height 15
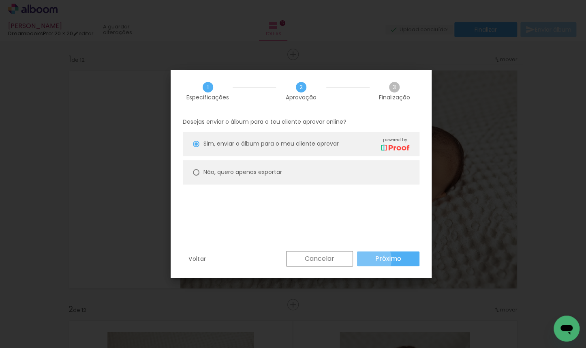
click at [368, 259] on paper-button "Próximo" at bounding box center [388, 258] width 62 height 15
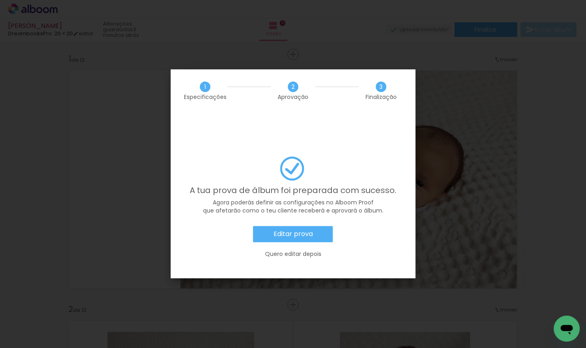
scroll to position [0, 1200]
click at [0, 0] on slot "Editar prova" at bounding box center [0, 0] width 0 height 0
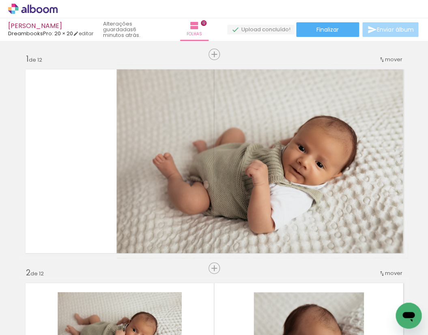
scroll to position [0, 1200]
